Goal: Task Accomplishment & Management: Use online tool/utility

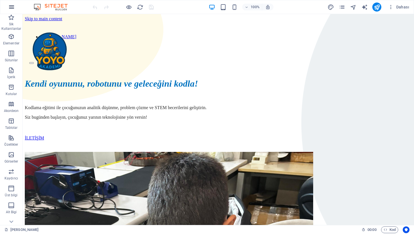
scroll to position [776, 0]
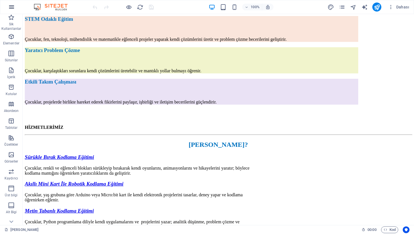
click at [13, 6] on icon "button" at bounding box center [11, 7] width 7 height 7
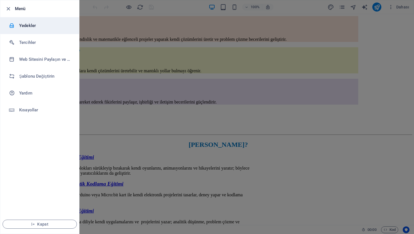
click at [32, 27] on h6 "Yedekler" at bounding box center [45, 25] width 52 height 7
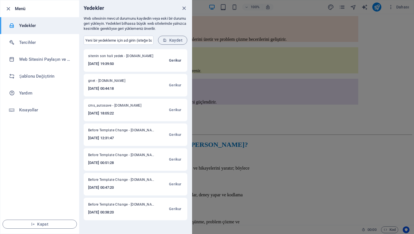
click at [176, 62] on span "Gerikur" at bounding box center [175, 60] width 12 height 7
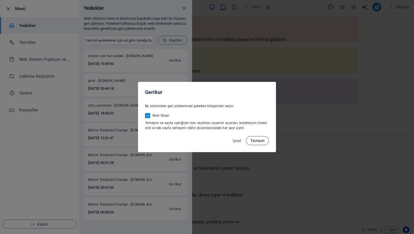
click at [256, 142] on span "Tamam" at bounding box center [257, 141] width 14 height 5
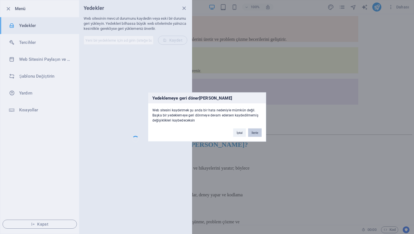
click at [254, 133] on button "İlerle" at bounding box center [255, 133] width 14 height 8
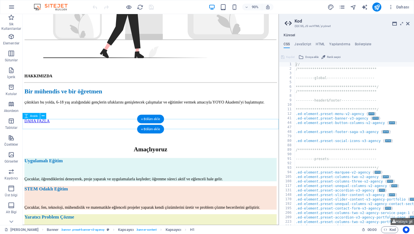
scroll to position [570, 0]
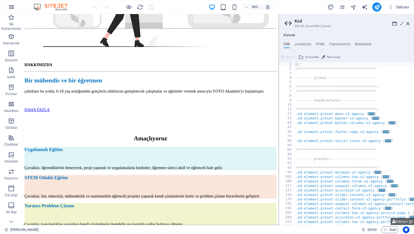
click at [0, 0] on icon "button" at bounding box center [0, 0] width 0 height 0
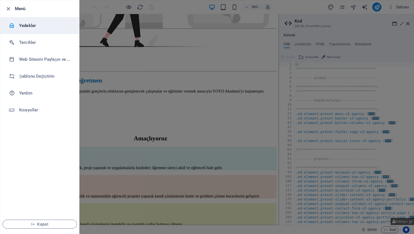
click at [30, 27] on h6 "Yedekler" at bounding box center [45, 25] width 52 height 7
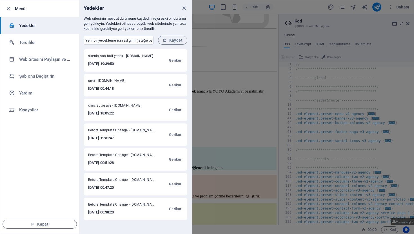
click at [181, 12] on div "Yedekler" at bounding box center [135, 8] width 113 height 16
click at [182, 7] on icon "close" at bounding box center [184, 8] width 6 height 6
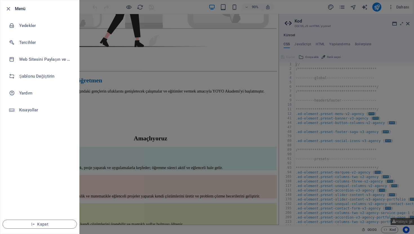
click at [190, 98] on div at bounding box center [207, 117] width 414 height 234
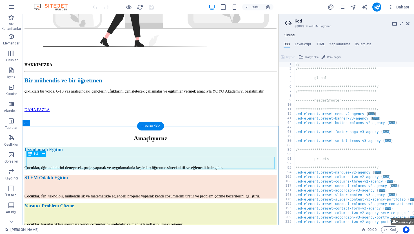
scroll to position [813, 0]
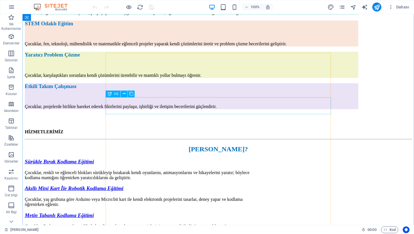
scroll to position [853, 0]
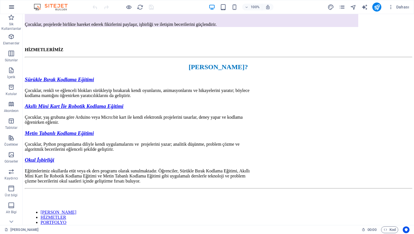
click at [0, 0] on icon "button" at bounding box center [0, 0] width 0 height 0
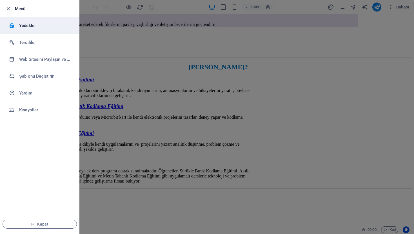
click at [34, 32] on li "Yedekler" at bounding box center [39, 25] width 79 height 17
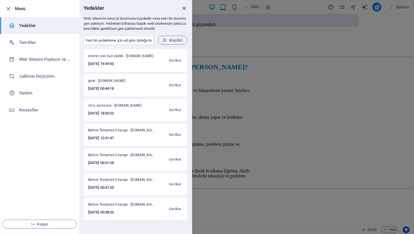
click at [184, 10] on icon "close" at bounding box center [184, 8] width 6 height 6
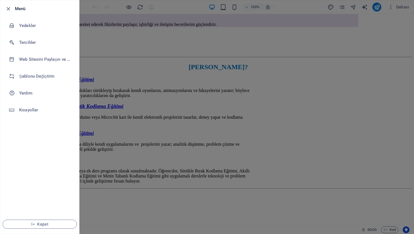
click at [148, 51] on div at bounding box center [207, 117] width 414 height 234
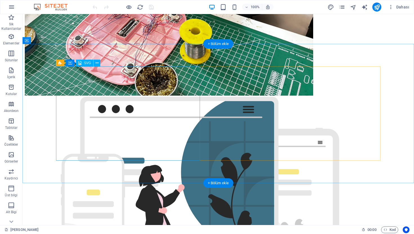
scroll to position [343, 0]
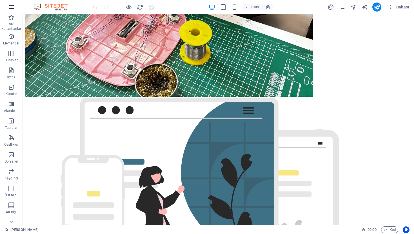
click at [0, 0] on icon "button" at bounding box center [0, 0] width 0 height 0
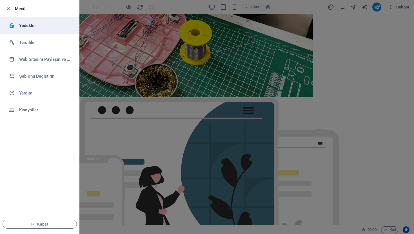
click at [32, 27] on h6 "Yedekler" at bounding box center [45, 25] width 52 height 7
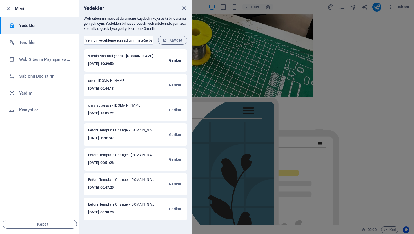
click at [177, 63] on span "Gerikur" at bounding box center [175, 60] width 12 height 7
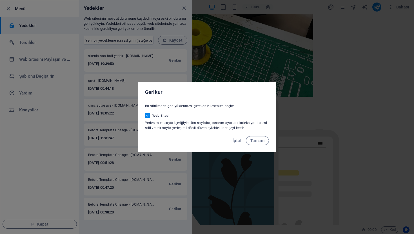
click at [264, 148] on div "İptal Tamam" at bounding box center [207, 142] width 138 height 19
click at [264, 141] on span "Tamam" at bounding box center [257, 141] width 14 height 5
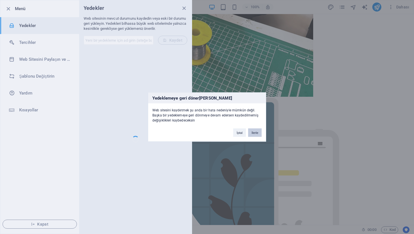
click at [257, 136] on button "İlerle" at bounding box center [255, 133] width 14 height 8
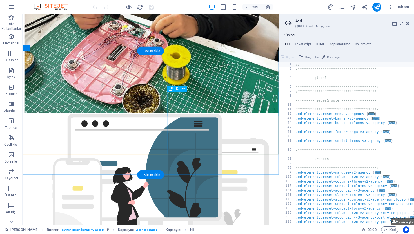
scroll to position [318, 0]
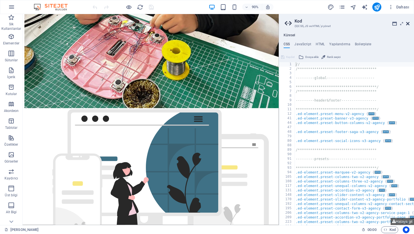
click at [409, 26] on link at bounding box center [407, 23] width 3 height 5
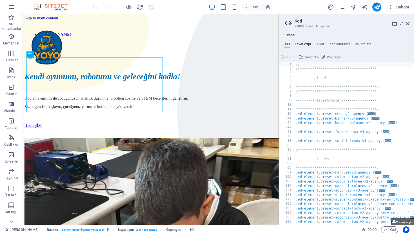
click at [304, 48] on h4 "JavaScript" at bounding box center [302, 45] width 17 height 6
type textarea "/* JS for preset "Menu V2" */"
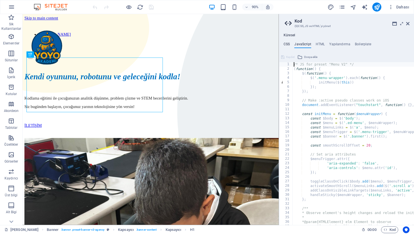
click at [0, 0] on h4 "CSS" at bounding box center [0, 0] width 0 height 0
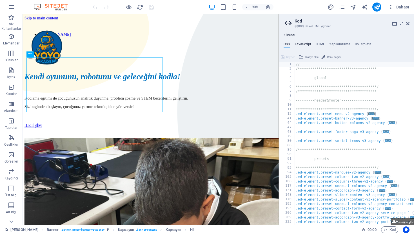
click at [302, 43] on h4 "JavaScript" at bounding box center [302, 45] width 17 height 6
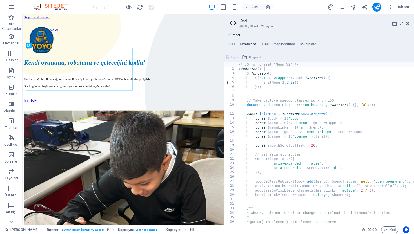
drag, startPoint x: 280, startPoint y: 52, endPoint x: 226, endPoint y: 63, distance: 54.3
click at [226, 63] on div "**********" at bounding box center [207, 119] width 414 height 211
